Goal: Communication & Community: Answer question/provide support

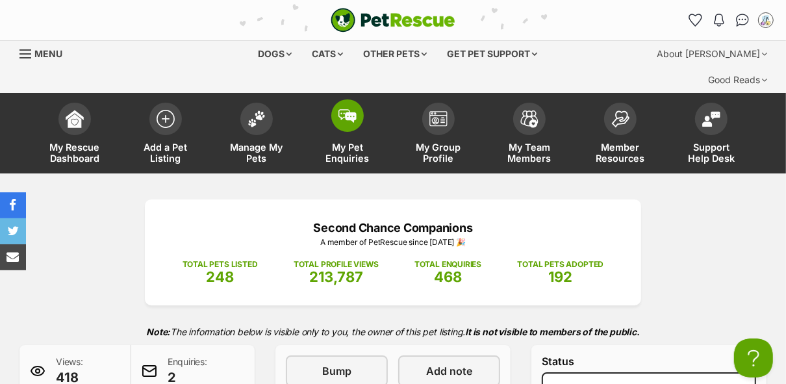
click at [353, 114] on link "My Pet Enquiries" at bounding box center [347, 134] width 91 height 77
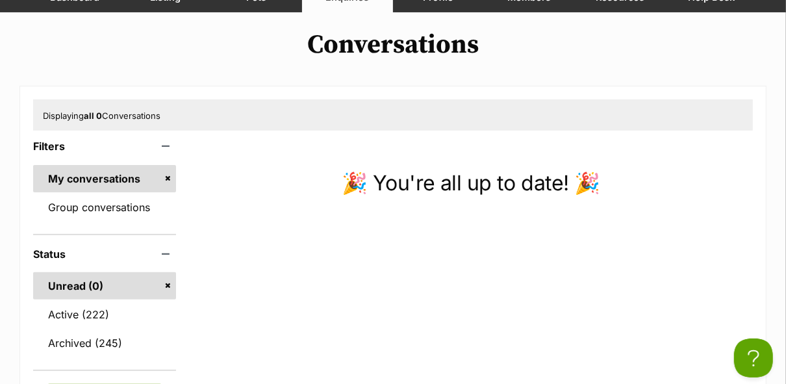
scroll to position [181, 0]
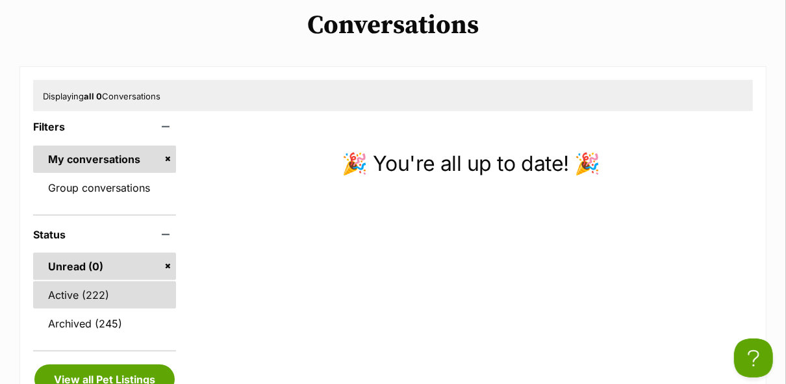
click at [86, 281] on link "Active (222)" at bounding box center [104, 294] width 143 height 27
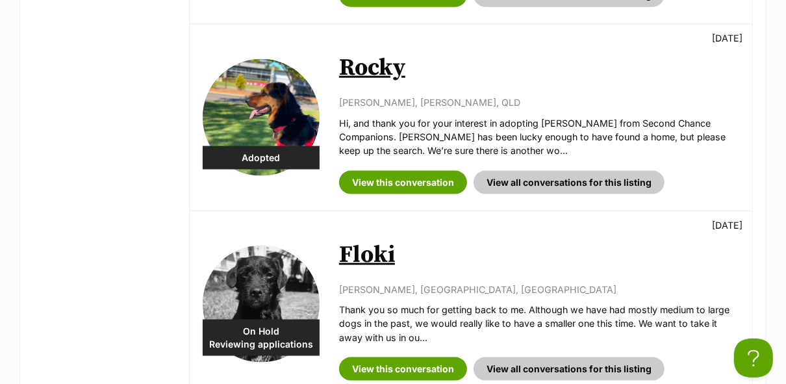
scroll to position [1201, 0]
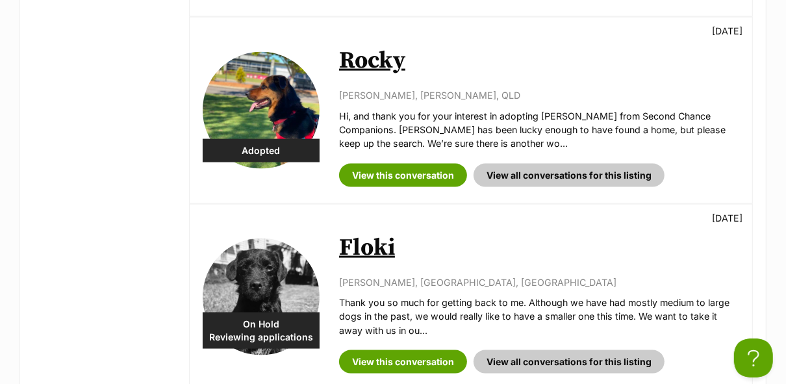
click at [383, 233] on link "Floki" at bounding box center [367, 247] width 56 height 29
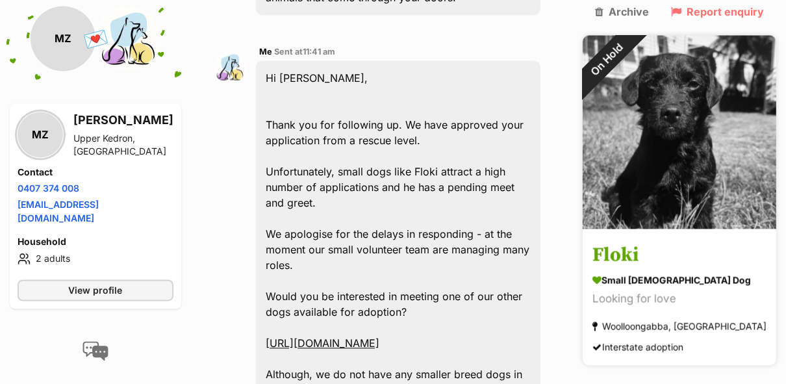
scroll to position [2213, 0]
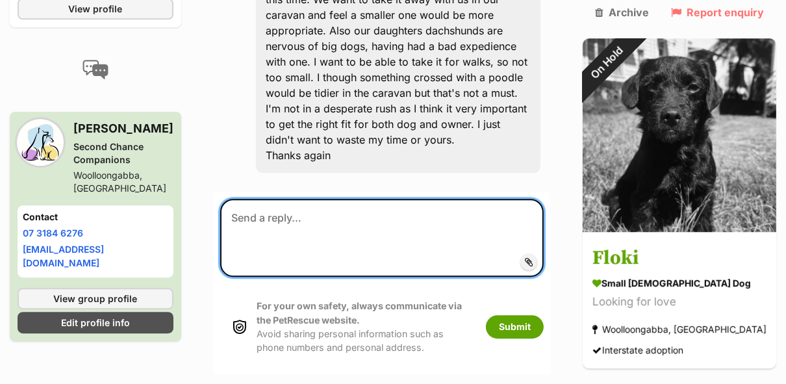
scroll to position [2407, 0]
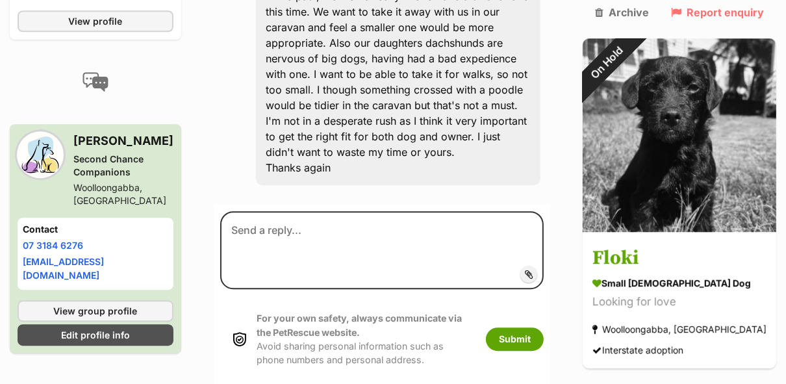
click at [600, 269] on span "Add attachment" at bounding box center [574, 274] width 70 height 10
click at [0, 0] on input "Add attachment" at bounding box center [0, 0] width 0 height 0
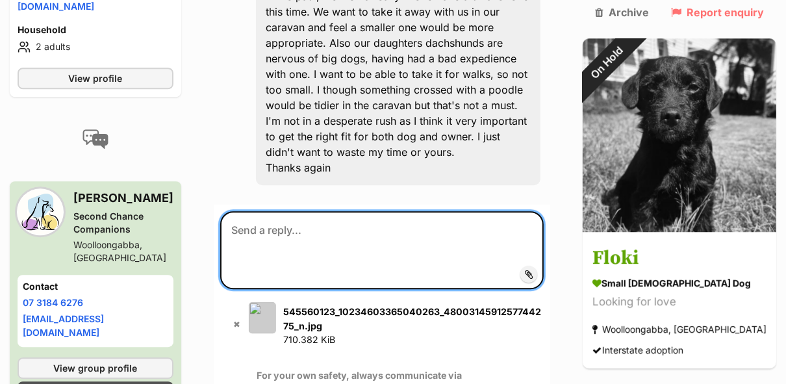
click at [326, 211] on textarea at bounding box center [382, 250] width 324 height 78
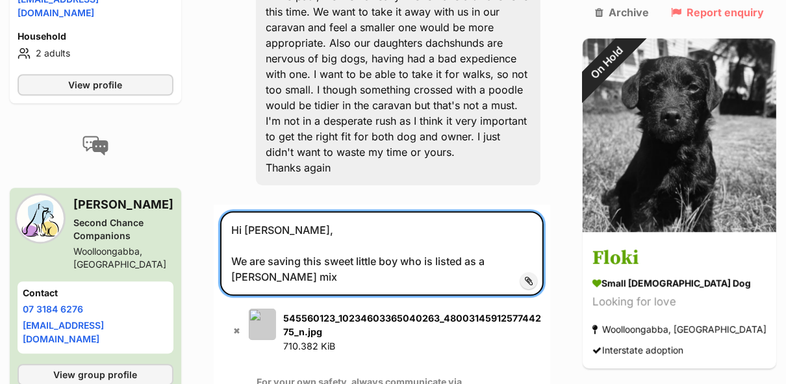
click at [331, 218] on textarea "Hi Margaret, We are saving this sweet little boy who is listed as a jack russel…" at bounding box center [382, 253] width 324 height 84
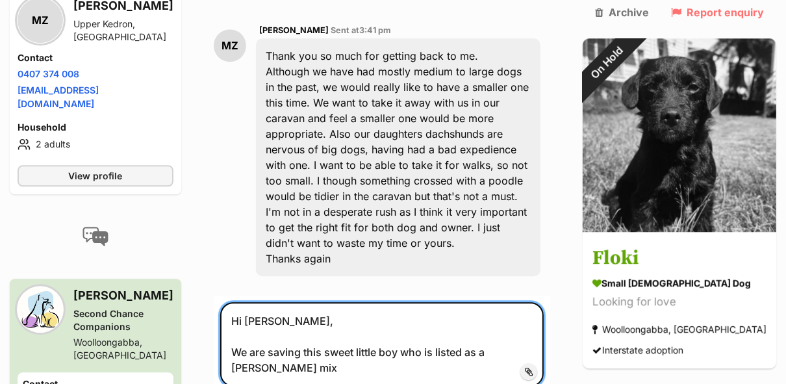
scroll to position [2320, 0]
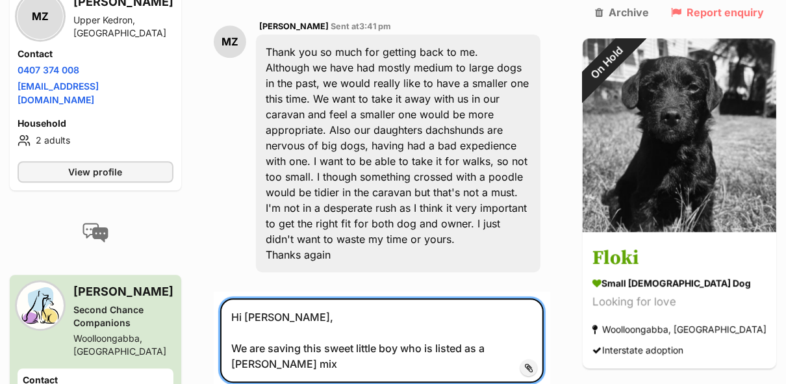
click at [366, 311] on textarea "Hi Margaret, We are saving this sweet little boy who is listed as a jack russel…" at bounding box center [382, 340] width 324 height 84
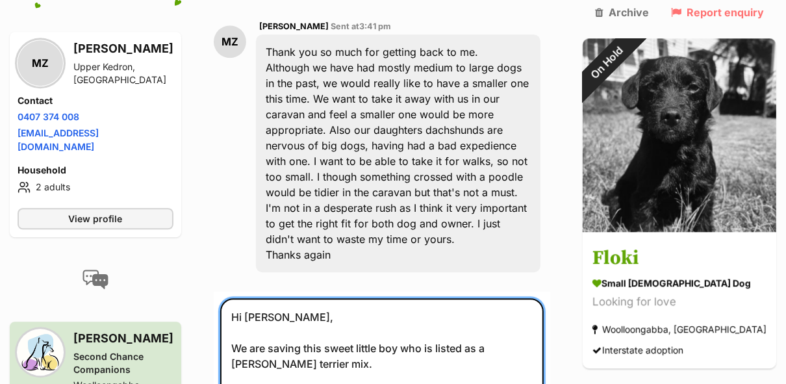
click at [404, 311] on textarea "Hi Margaret, We are saving this sweet little boy who is listed as a jack russel…" at bounding box center [382, 363] width 324 height 131
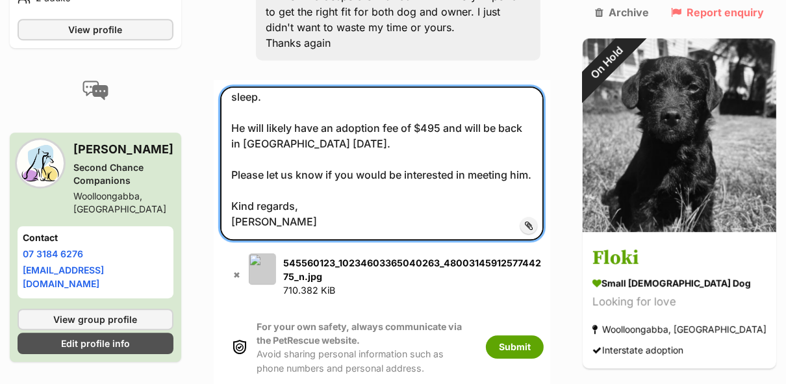
scroll to position [2565, 0]
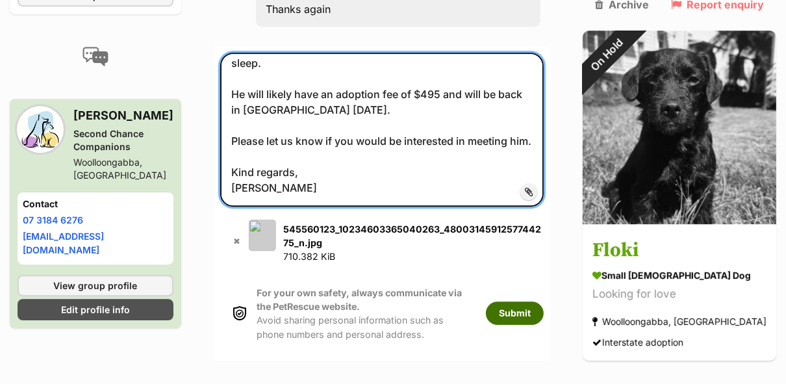
type textarea "Hi Margaret, We are saving this sweet little boy who is listed as a jack russel…"
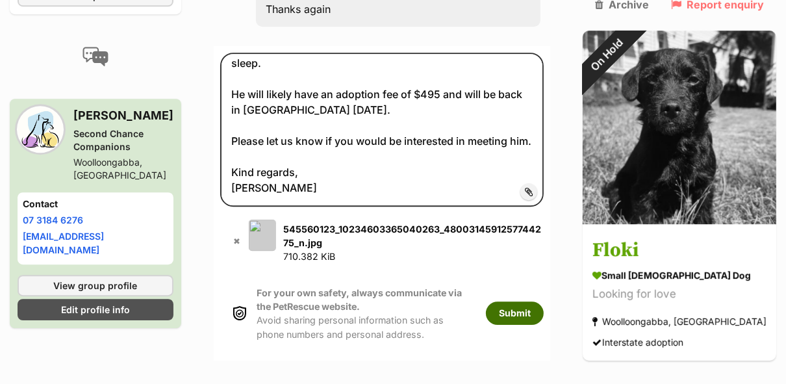
click at [544, 301] on button "Submit" at bounding box center [515, 312] width 58 height 23
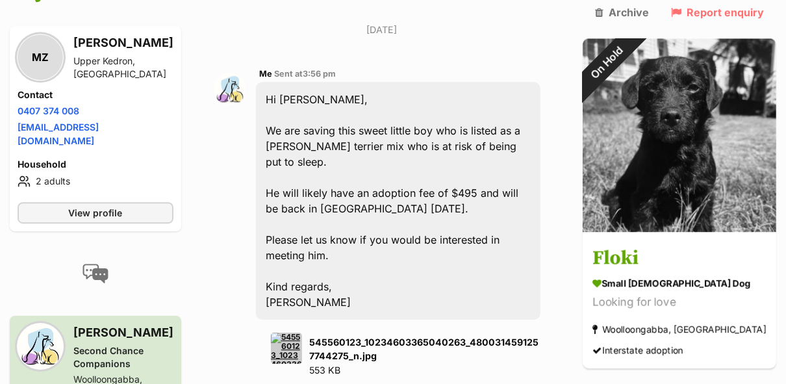
scroll to position [2585, 0]
